Goal: Information Seeking & Learning: Learn about a topic

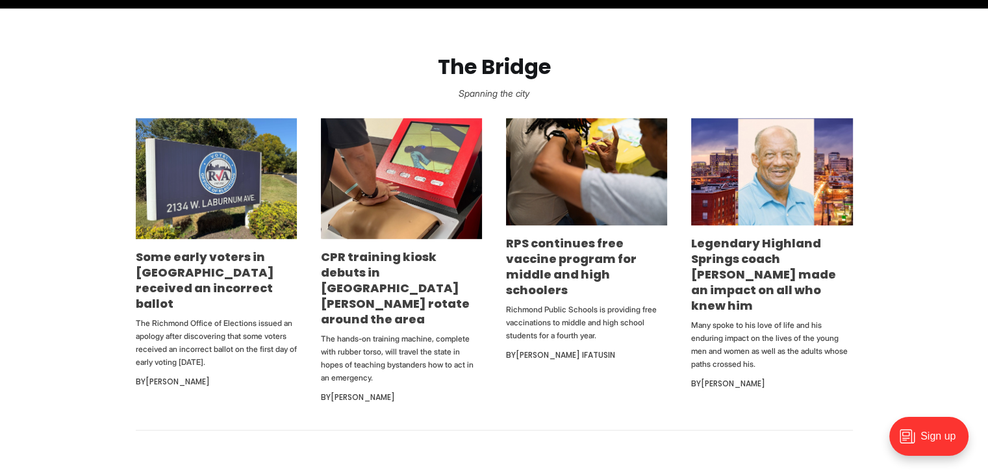
scroll to position [754, 0]
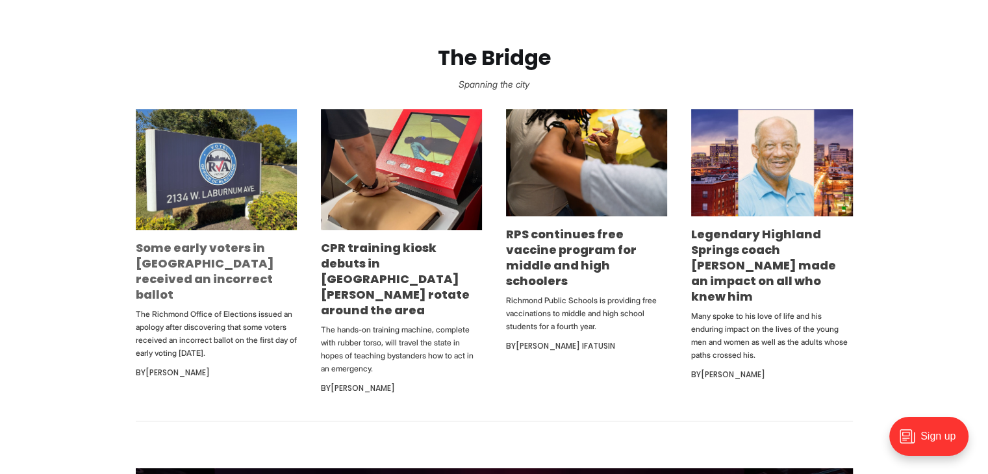
click at [236, 248] on link "Some early voters in [GEOGRAPHIC_DATA] received an incorrect ballot" at bounding box center [205, 271] width 138 height 63
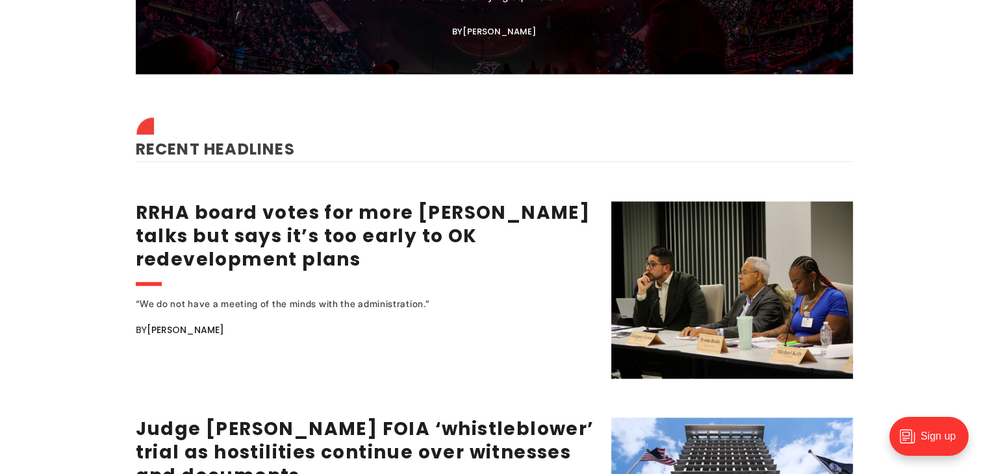
scroll to position [1585, 0]
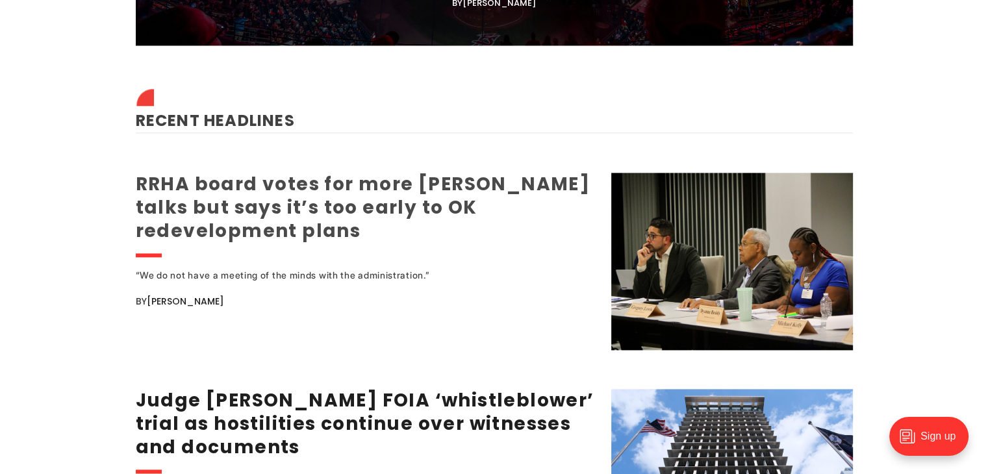
click at [461, 192] on link "RRHA board votes for more [PERSON_NAME] talks but says it’s too early to OK red…" at bounding box center [363, 208] width 455 height 72
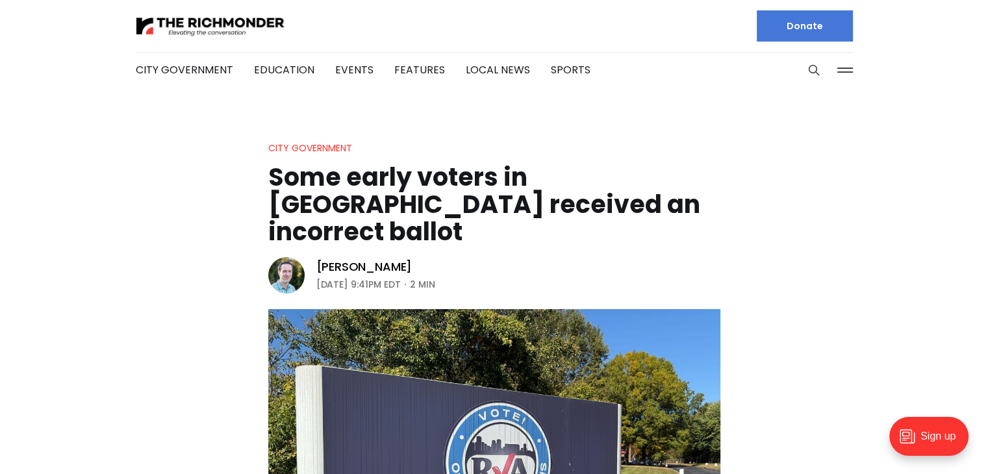
click at [852, 334] on header "City Government Some early voters in Richmond received an incorrect ballot Mich…" at bounding box center [494, 394] width 988 height 508
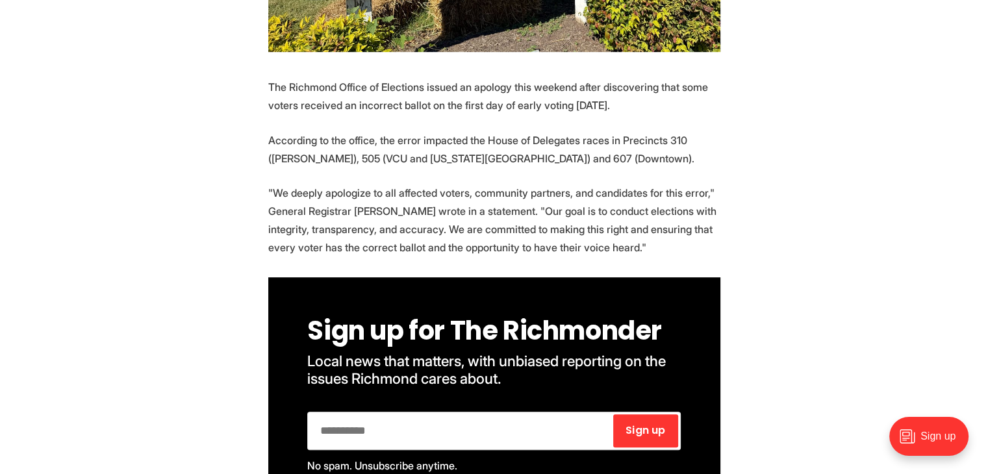
scroll to position [598, 0]
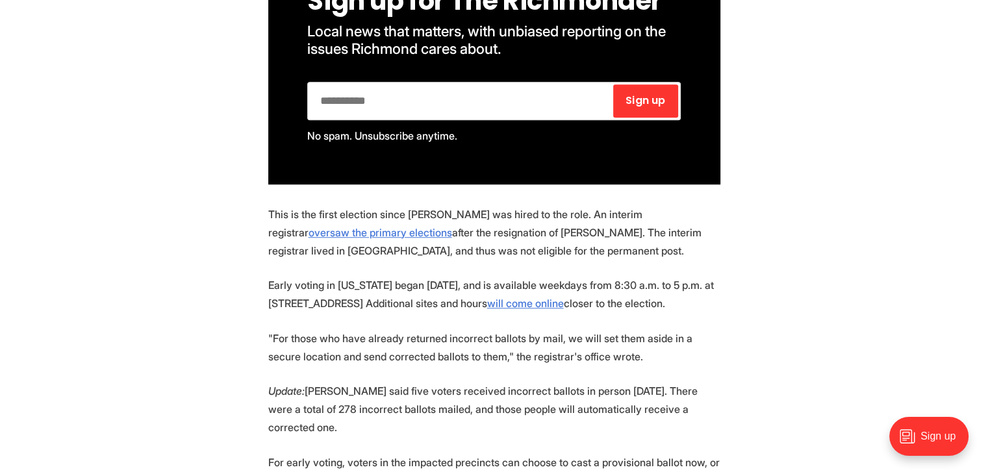
scroll to position [977, 0]
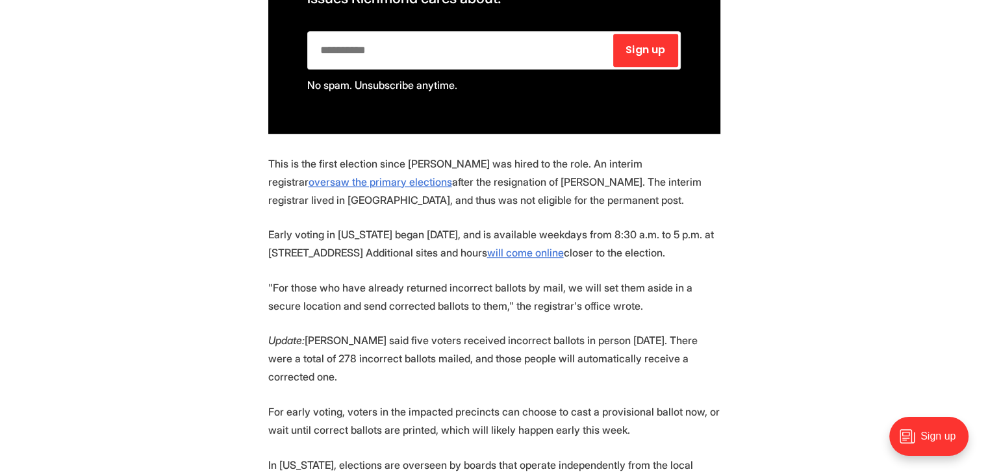
click at [890, 251] on section "The Richmond Office of Elections issued an apology this weekend after discoveri…" at bounding box center [494, 397] width 988 height 1400
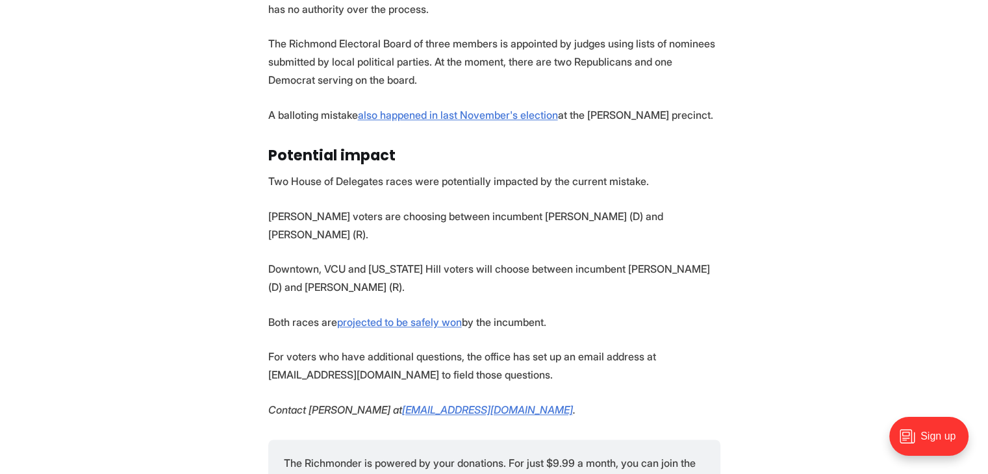
scroll to position [1471, 0]
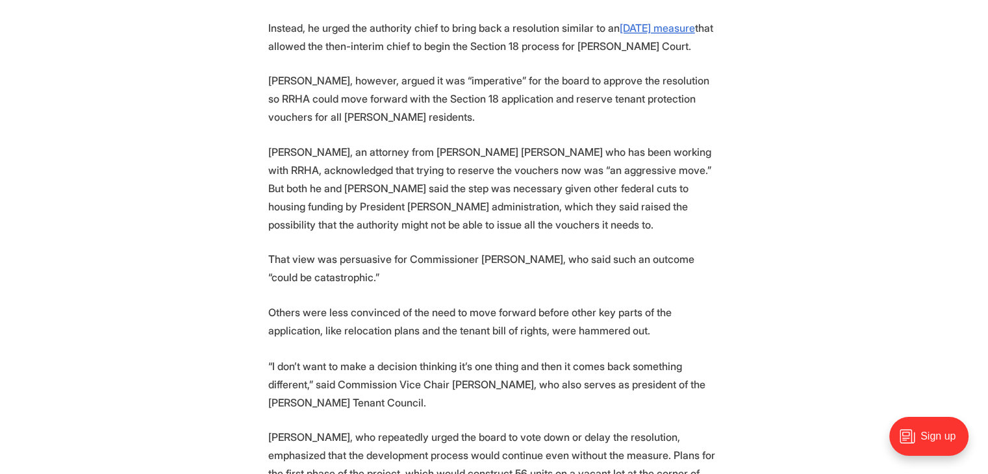
scroll to position [2131, 0]
